Goal: Task Accomplishment & Management: Use online tool/utility

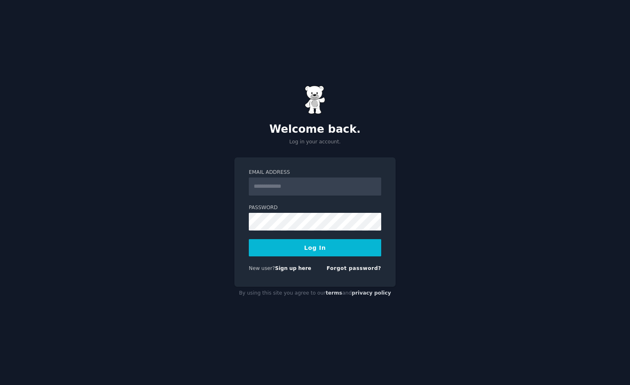
click at [0, 385] on com-1password-button at bounding box center [0, 385] width 0 height 0
type input "**********"
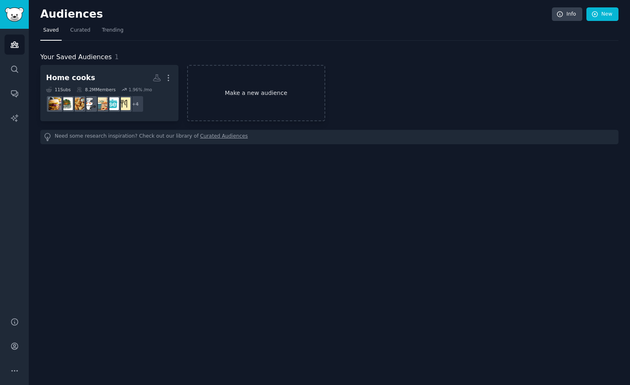
click at [245, 94] on link "Make a new audience" at bounding box center [256, 93] width 138 height 56
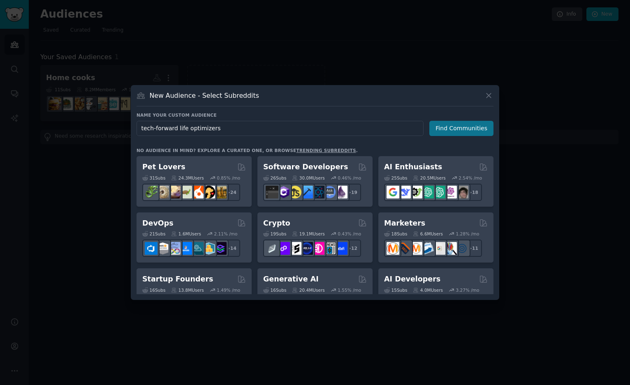
type input "tech-forward life optimizers"
click at [451, 127] on button "Find Communities" at bounding box center [461, 128] width 64 height 15
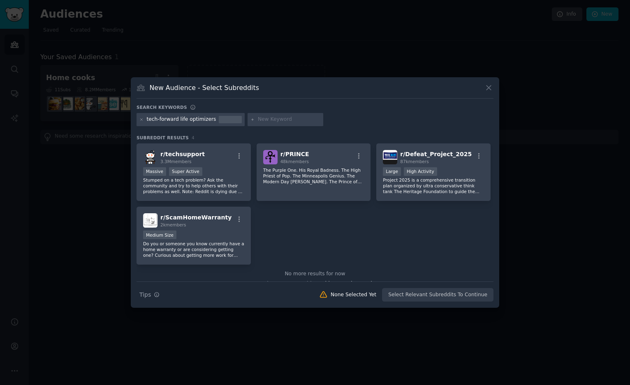
click at [267, 121] on input "text" at bounding box center [289, 119] width 62 height 7
type input "digital marketing"
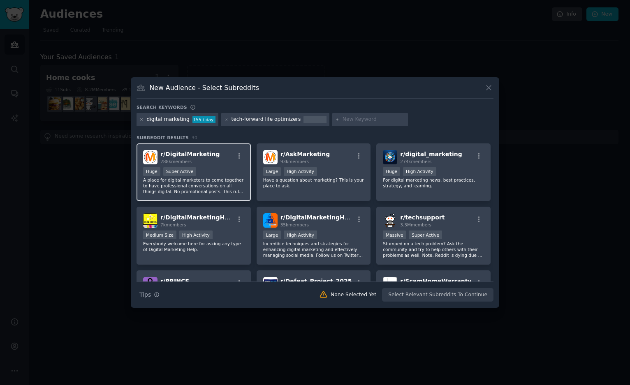
click at [213, 165] on div "r/ DigitalMarketing 288k members >= 95th percentile for submissions / day Huge …" at bounding box center [193, 172] width 114 height 58
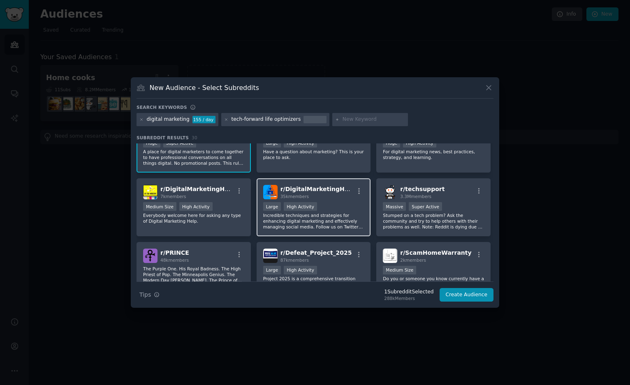
scroll to position [35, 0]
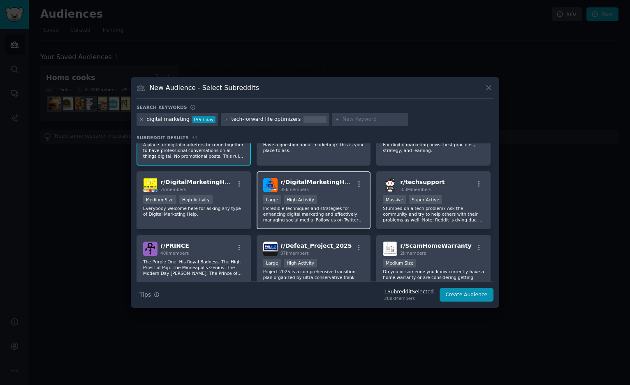
click at [337, 200] on div "Large High Activity" at bounding box center [313, 200] width 101 height 10
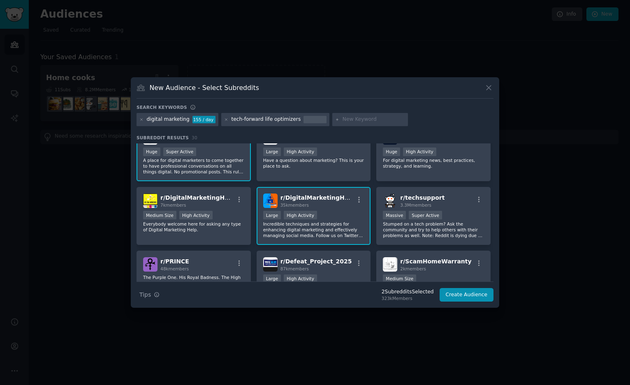
scroll to position [0, 0]
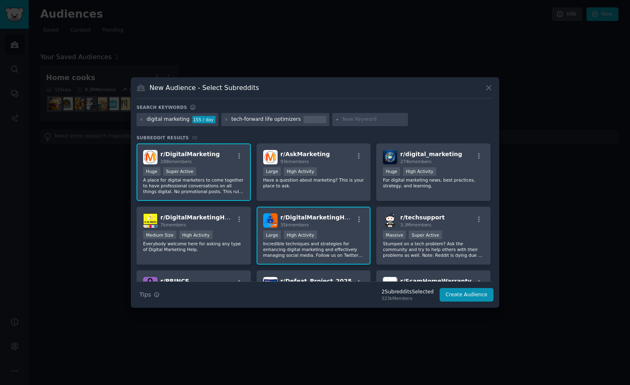
click at [358, 120] on input "text" at bounding box center [373, 119] width 62 height 7
click at [358, 120] on input "au" at bounding box center [373, 119] width 62 height 7
type input "a"
type input "automation"
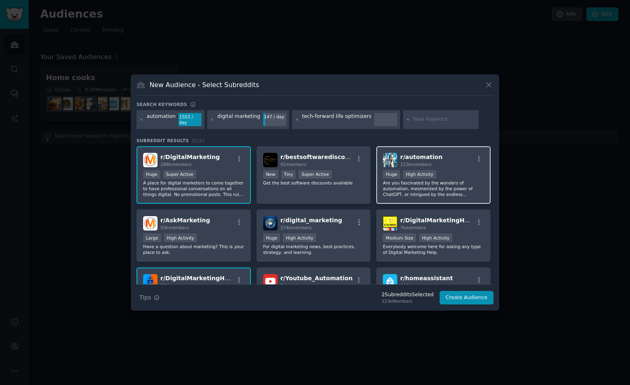
click at [446, 164] on div "r/ automation 123k members Huge High Activity Are you fascinated by the wonders…" at bounding box center [433, 175] width 114 height 58
click at [210, 119] on icon at bounding box center [212, 120] width 5 height 5
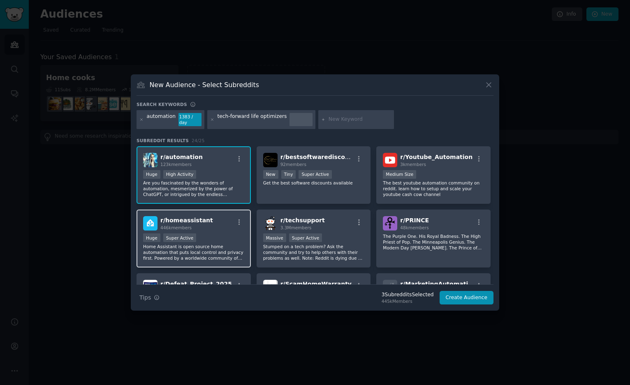
click at [226, 235] on div "Huge Super Active" at bounding box center [193, 238] width 101 height 10
click at [343, 120] on input "text" at bounding box center [359, 119] width 62 height 7
type input "smart home"
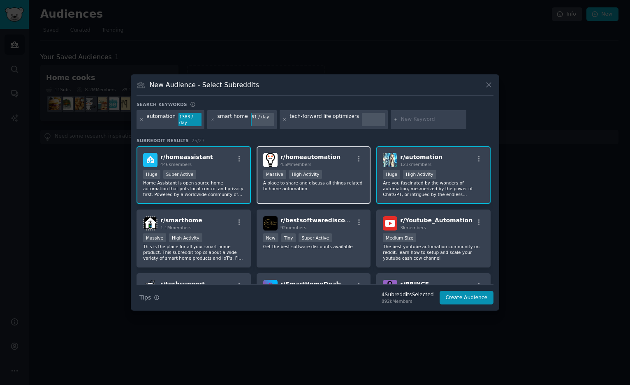
click at [350, 162] on div "r/ homeautomation 4.5M members" at bounding box center [313, 160] width 101 height 14
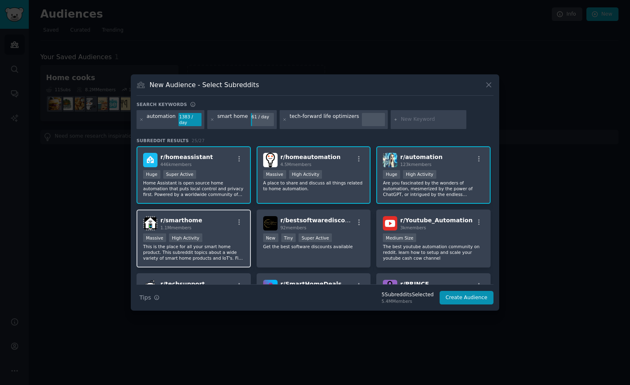
click at [220, 233] on div "Massive High Activity" at bounding box center [193, 238] width 101 height 10
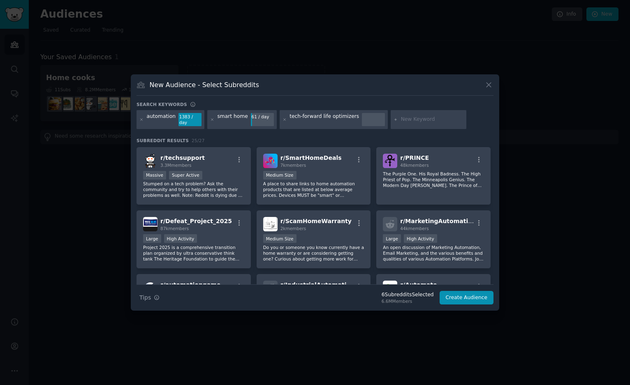
scroll to position [132, 0]
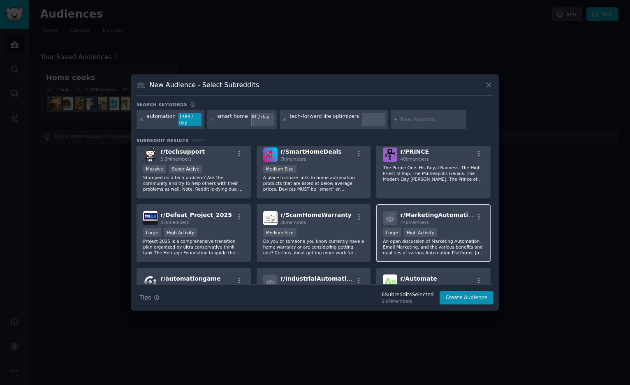
click at [456, 222] on div "r/ MarketingAutomation 44k members >= 80th percentile for submissions / day Lar…" at bounding box center [433, 233] width 114 height 58
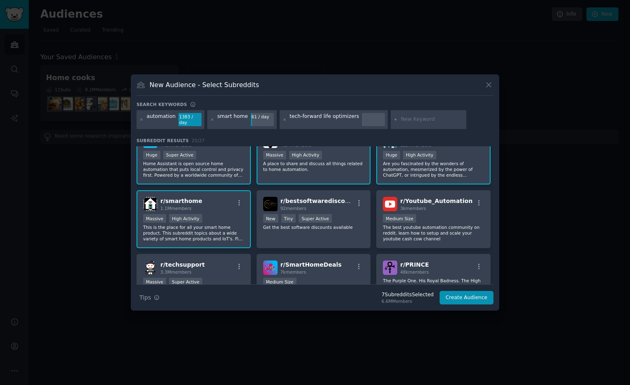
scroll to position [0, 0]
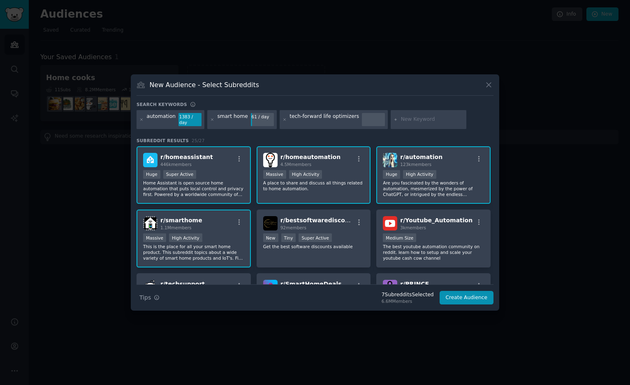
click at [402, 121] on input "text" at bounding box center [432, 119] width 62 height 7
type input "app launch"
click at [282, 120] on icon at bounding box center [284, 120] width 5 height 5
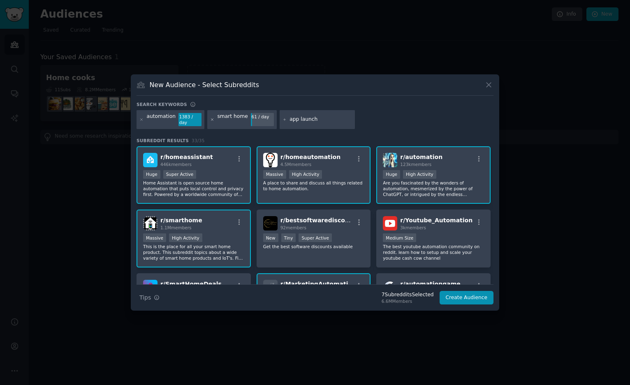
click at [210, 120] on icon at bounding box center [212, 120] width 5 height 5
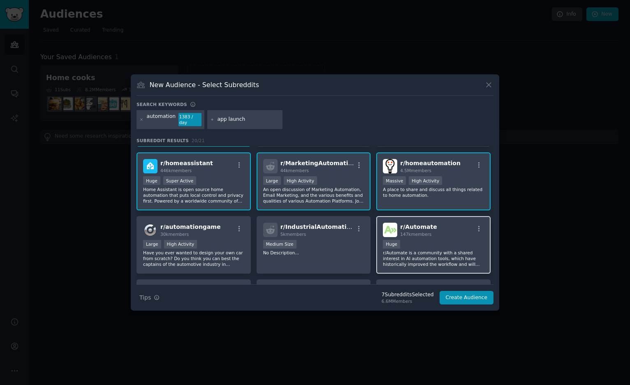
scroll to position [64, 0]
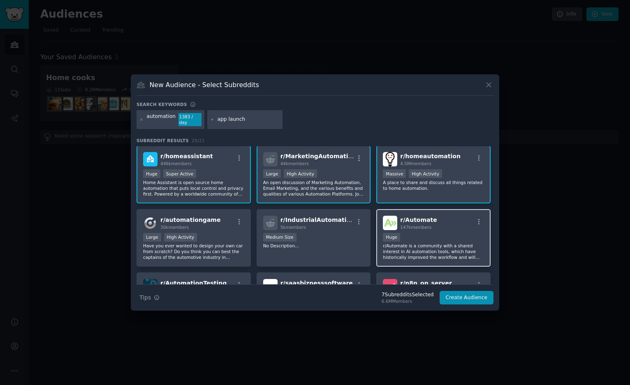
click at [428, 238] on div "Huge" at bounding box center [433, 238] width 101 height 10
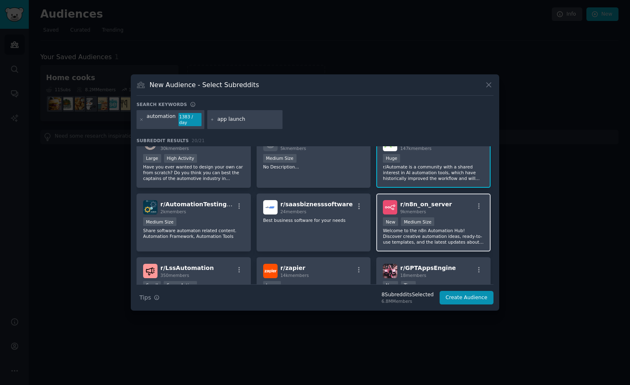
scroll to position [151, 0]
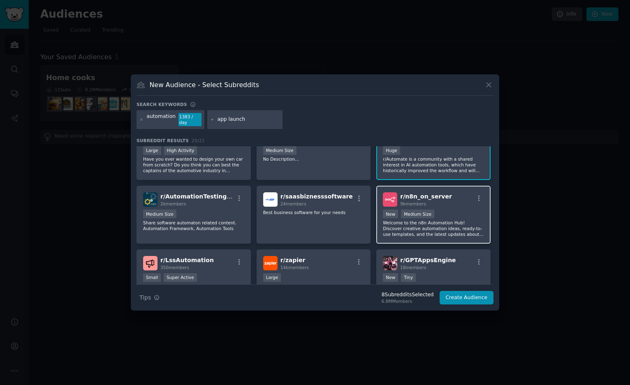
click at [446, 200] on div "r/ n8n_on_server 9k members" at bounding box center [433, 199] width 101 height 14
click at [309, 261] on div "r/ zapier 14k members" at bounding box center [313, 263] width 101 height 14
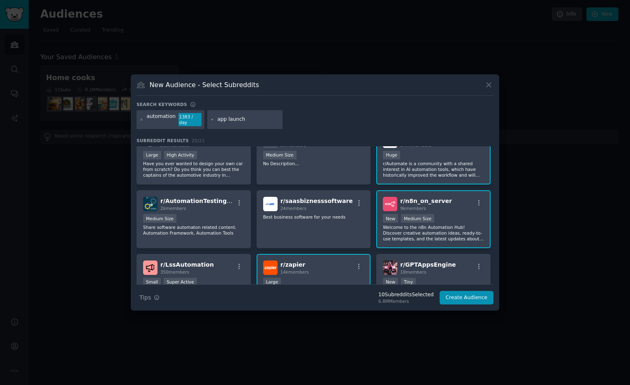
scroll to position [0, 0]
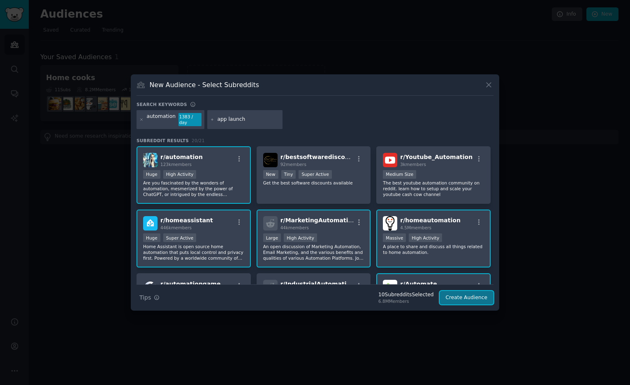
click at [459, 295] on button "Create Audience" at bounding box center [466, 298] width 54 height 14
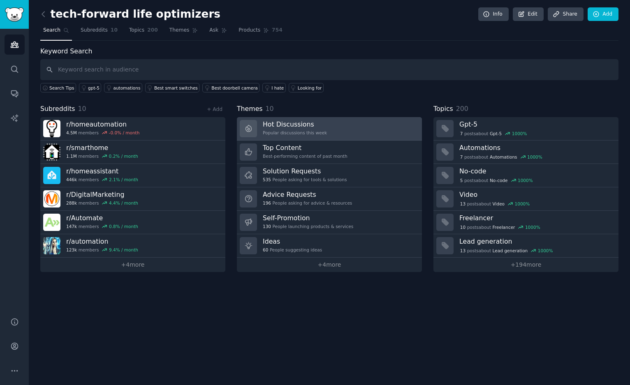
click at [318, 132] on div "Popular discussions this week" at bounding box center [295, 133] width 64 height 6
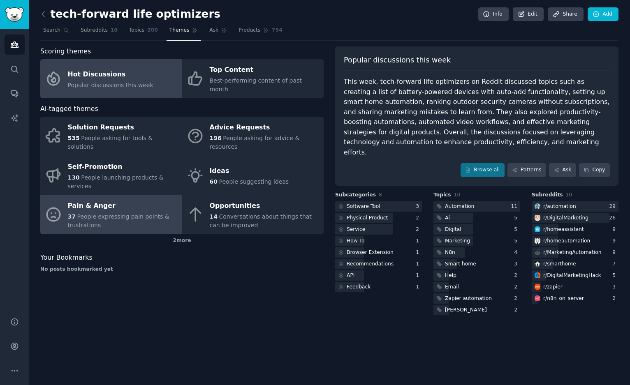
click at [122, 213] on span "People expressing pain points & frustrations" at bounding box center [118, 220] width 101 height 15
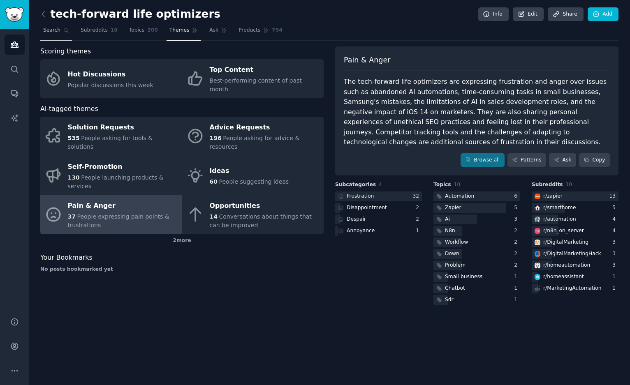
click at [54, 30] on span "Search" at bounding box center [51, 30] width 17 height 7
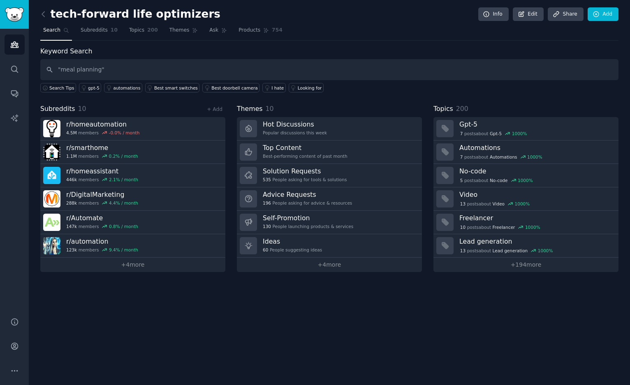
type input ""meal planning""
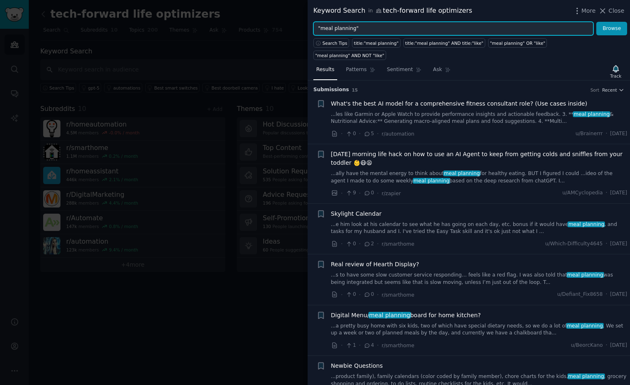
click at [369, 29] on input ""meal planning"" at bounding box center [453, 29] width 280 height 14
type input "grocery"
click at [596, 22] on button "Browse" at bounding box center [611, 29] width 31 height 14
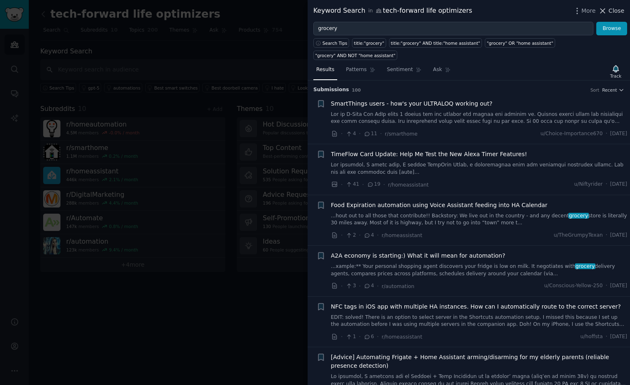
click at [612, 11] on span "Close" at bounding box center [616, 11] width 16 height 9
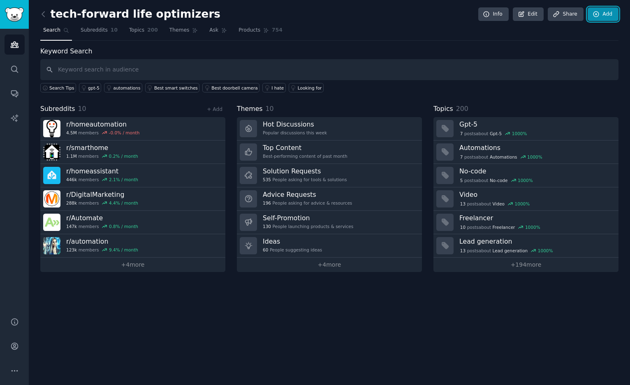
click at [603, 13] on link "Add" at bounding box center [602, 14] width 31 height 14
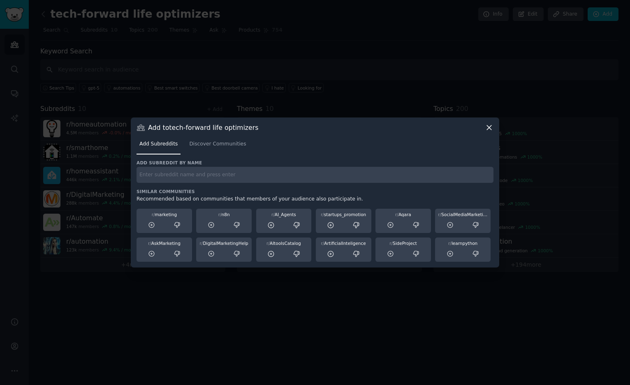
click at [207, 174] on input "text" at bounding box center [314, 175] width 357 height 16
type input "life hacks"
click at [208, 144] on span "Discover Communities" at bounding box center [217, 144] width 57 height 7
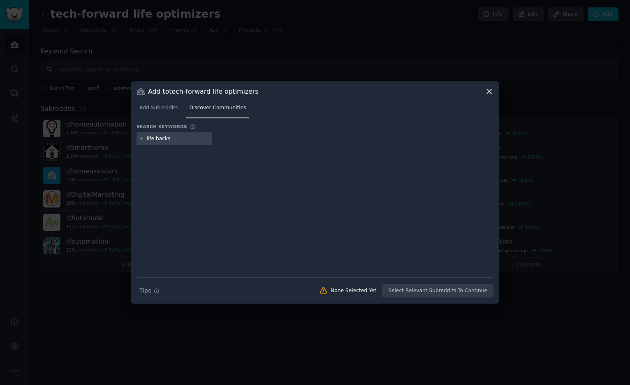
click at [175, 138] on input "life hacks" at bounding box center [178, 138] width 62 height 7
type input "life hacks"
click at [163, 106] on span "Add Subreddits" at bounding box center [158, 107] width 38 height 7
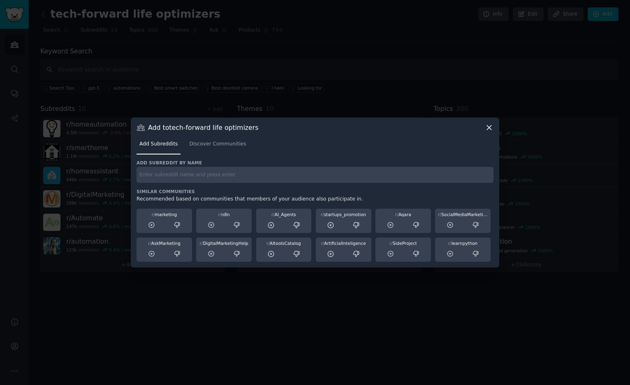
click at [288, 170] on input "text" at bounding box center [314, 175] width 357 height 16
type input "tech entrepeneurs"
drag, startPoint x: 200, startPoint y: 172, endPoint x: 134, endPoint y: 172, distance: 65.7
click at [134, 172] on div "Add to tech-forward life optimizers Add Subreddits Discover Communities Add sub…" at bounding box center [315, 193] width 368 height 150
click at [489, 127] on icon at bounding box center [488, 127] width 9 height 9
